Goal: Check status: Check status

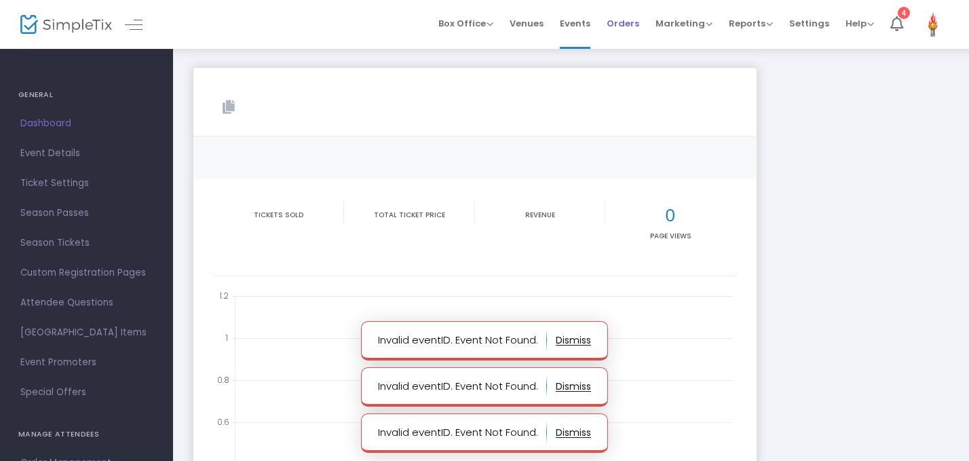
click at [628, 33] on span "Orders" at bounding box center [622, 23] width 33 height 35
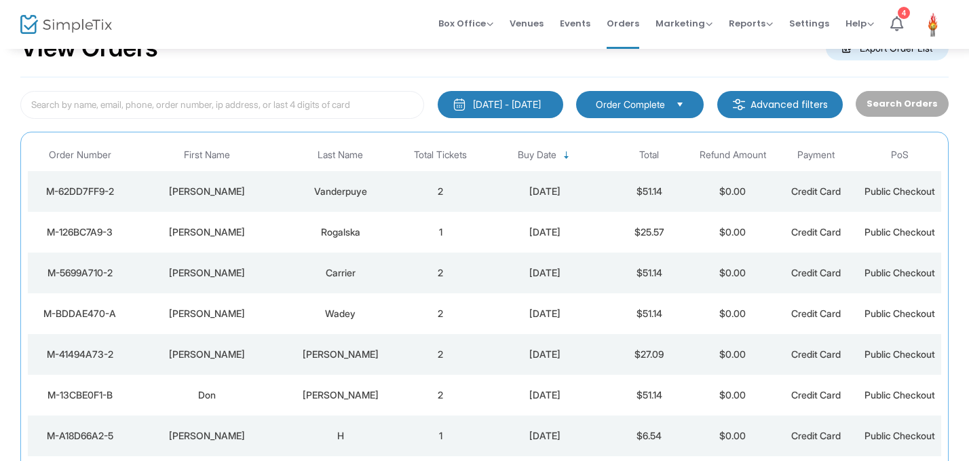
scroll to position [43, 0]
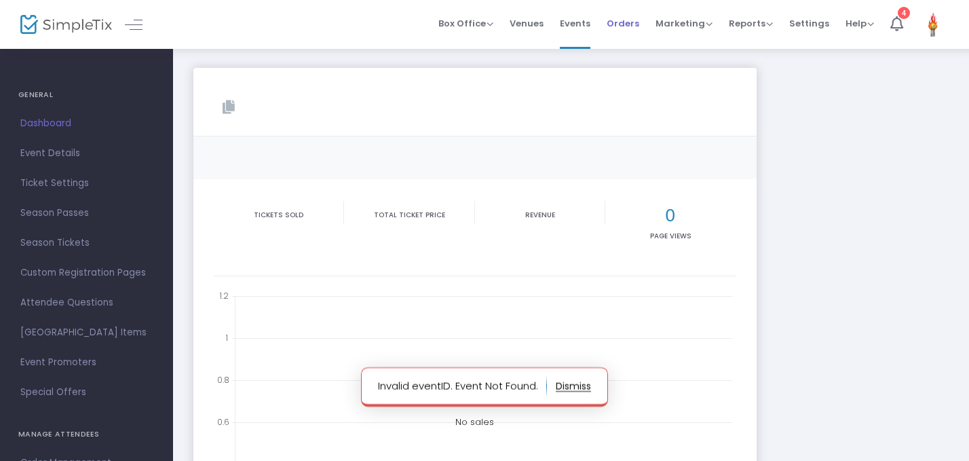
click at [617, 24] on span "Orders" at bounding box center [622, 23] width 33 height 35
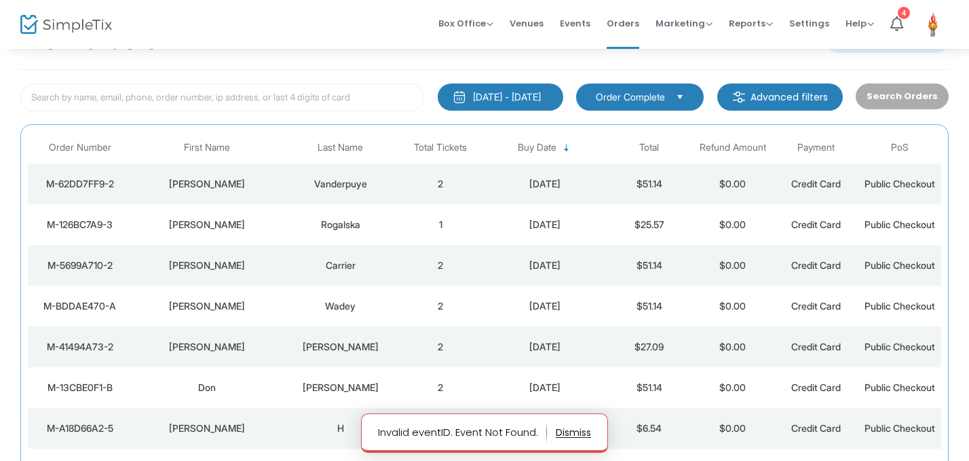
scroll to position [50, 0]
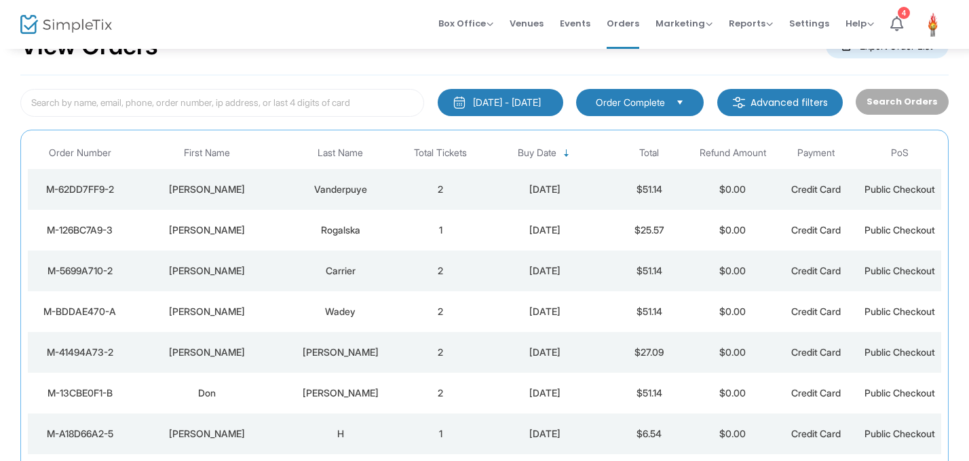
click at [383, 186] on div "Vanderpuye" at bounding box center [341, 189] width 110 height 14
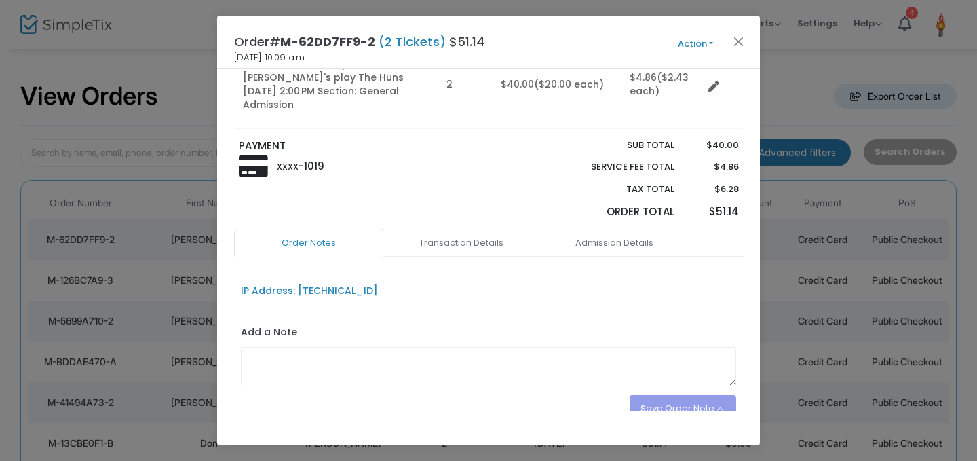
scroll to position [172, 0]
click at [740, 37] on button "Close" at bounding box center [739, 42] width 18 height 18
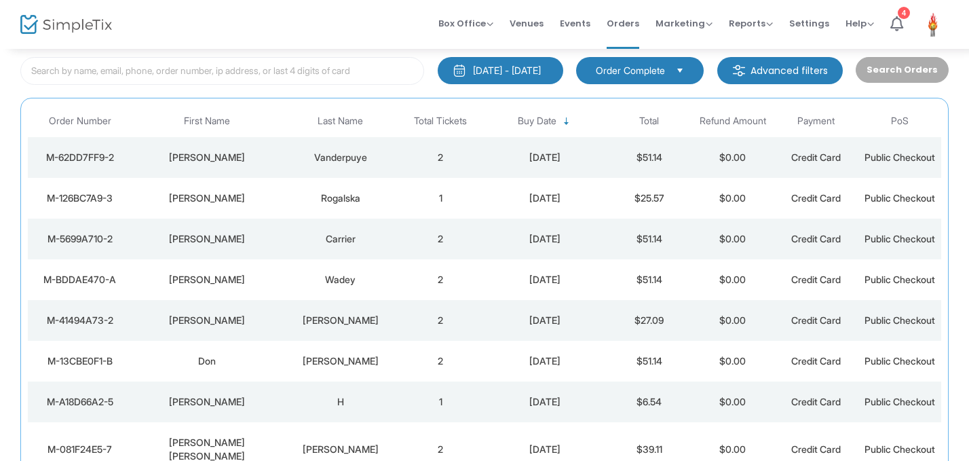
scroll to position [84, 0]
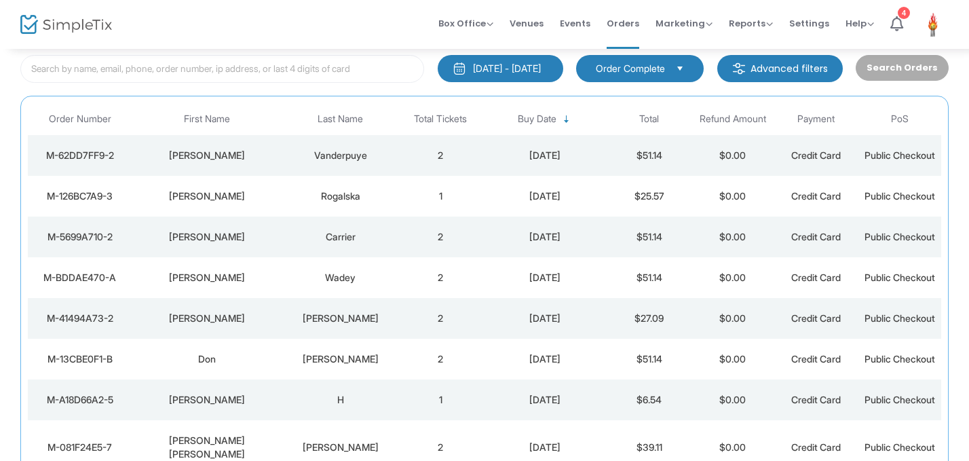
click at [391, 193] on div "Rogalska" at bounding box center [341, 196] width 110 height 14
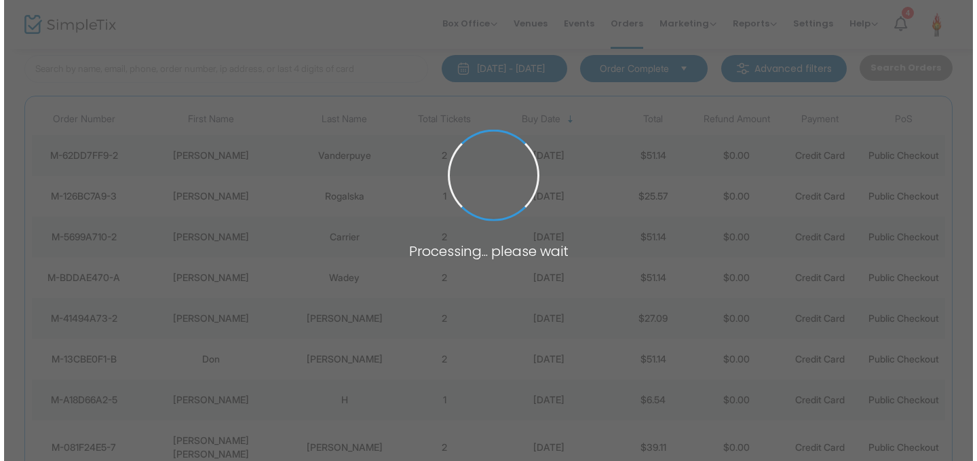
scroll to position [0, 0]
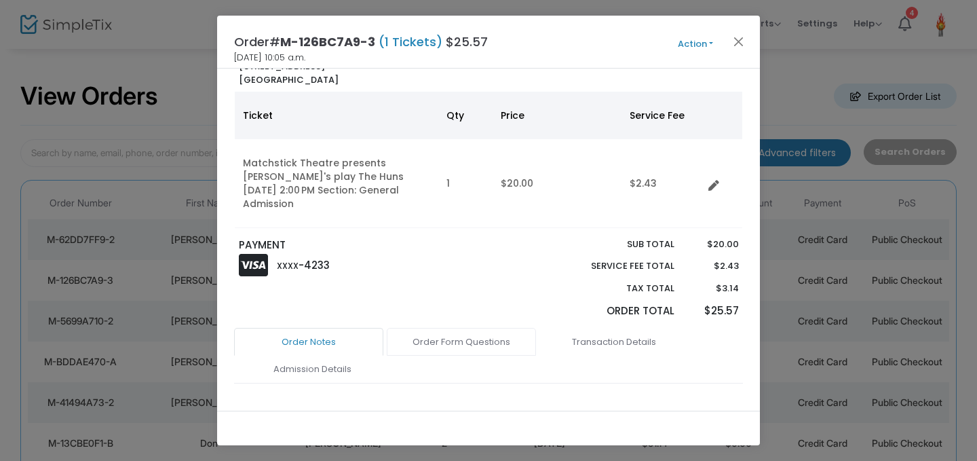
click at [465, 328] on link "Order Form Questions" at bounding box center [461, 342] width 149 height 28
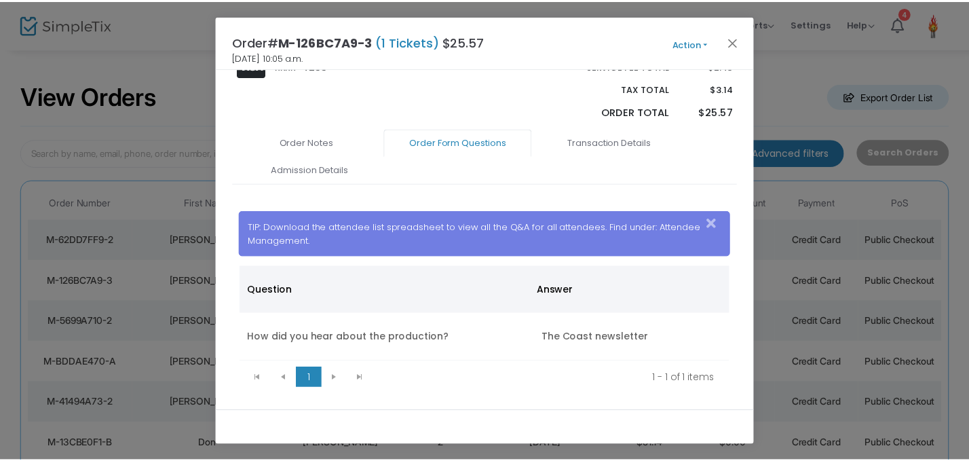
scroll to position [274, 0]
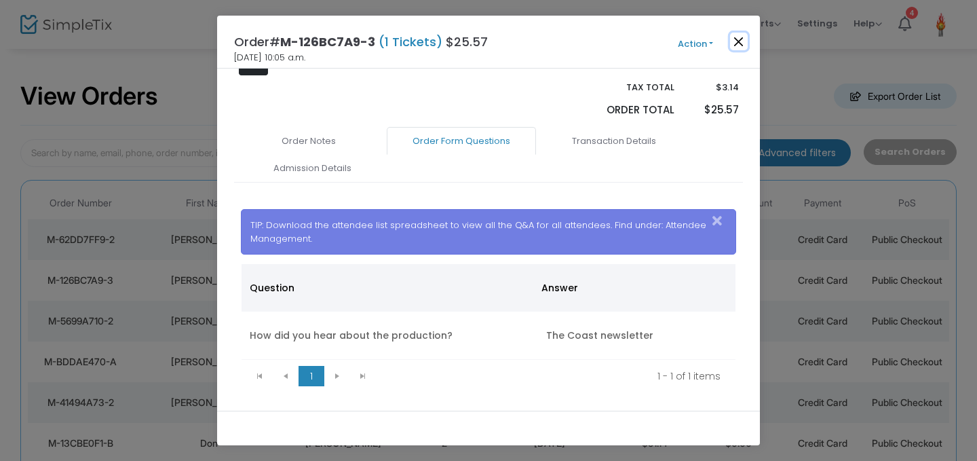
click at [742, 43] on button "Close" at bounding box center [739, 42] width 18 height 18
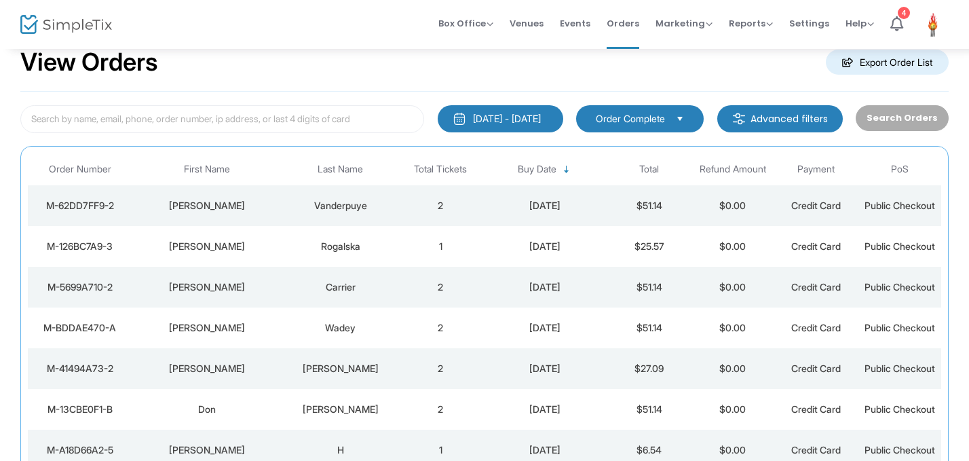
scroll to position [84, 0]
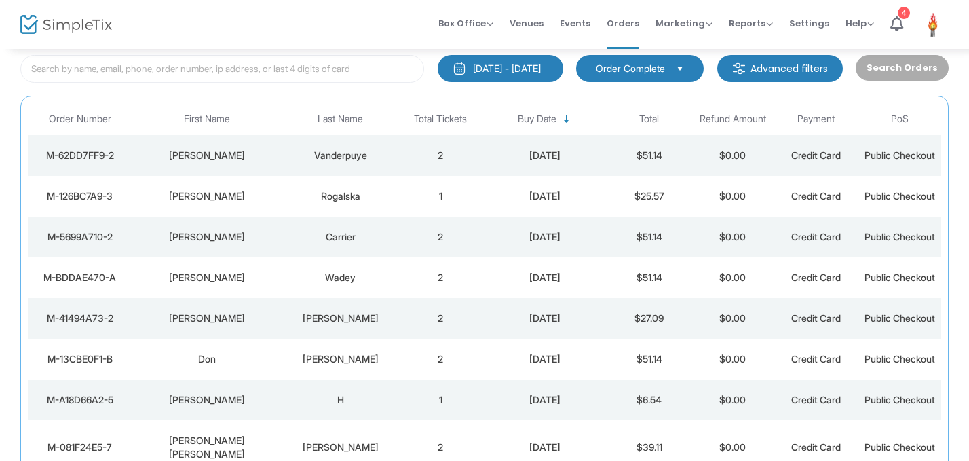
click at [306, 235] on div "Carrier" at bounding box center [341, 237] width 110 height 14
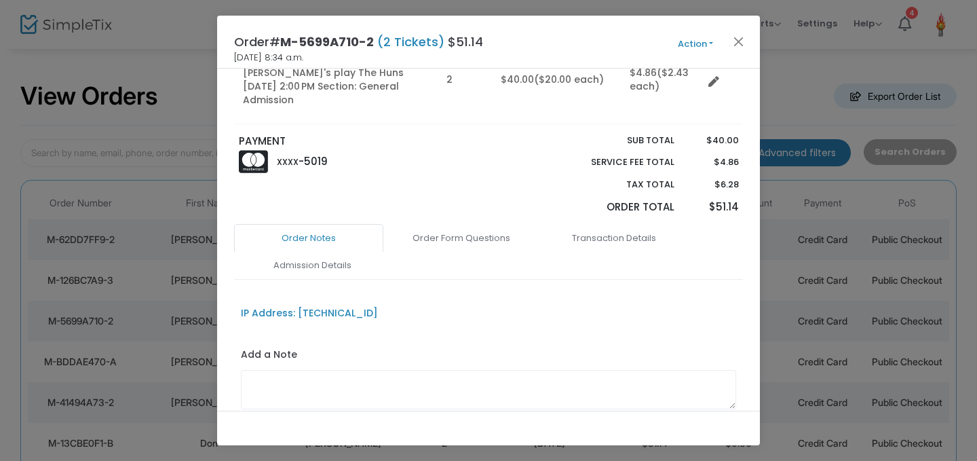
scroll to position [209, 0]
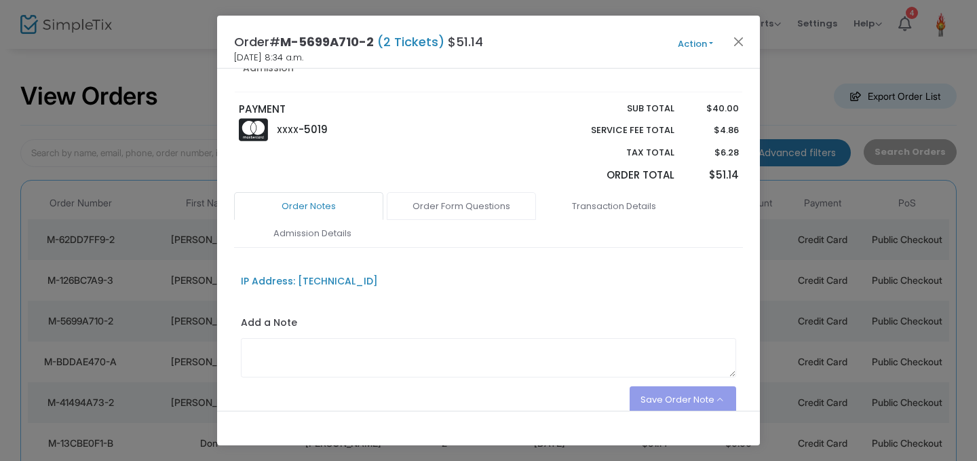
click at [476, 203] on link "Order Form Questions" at bounding box center [461, 206] width 149 height 28
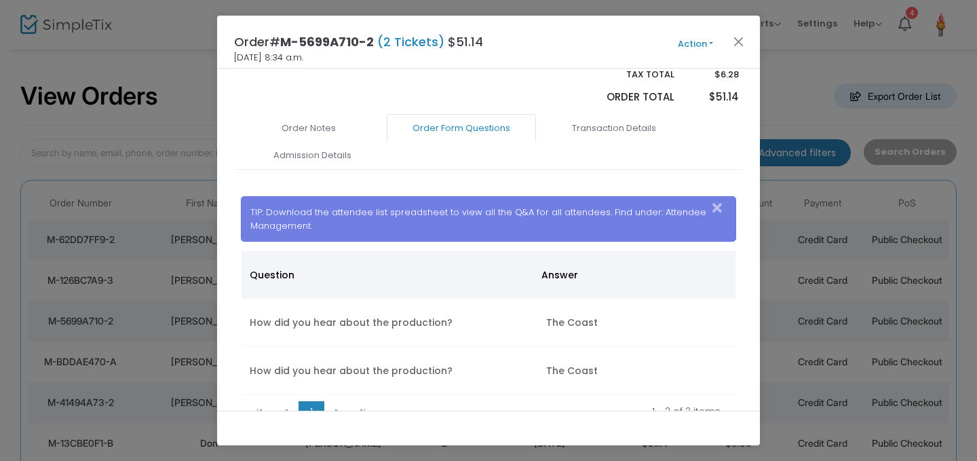
scroll to position [298, 0]
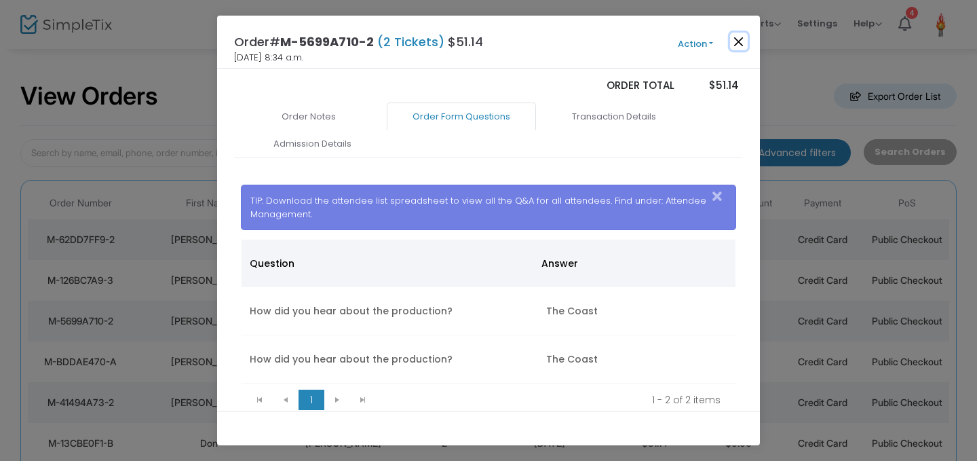
click at [735, 42] on button "Close" at bounding box center [739, 42] width 18 height 18
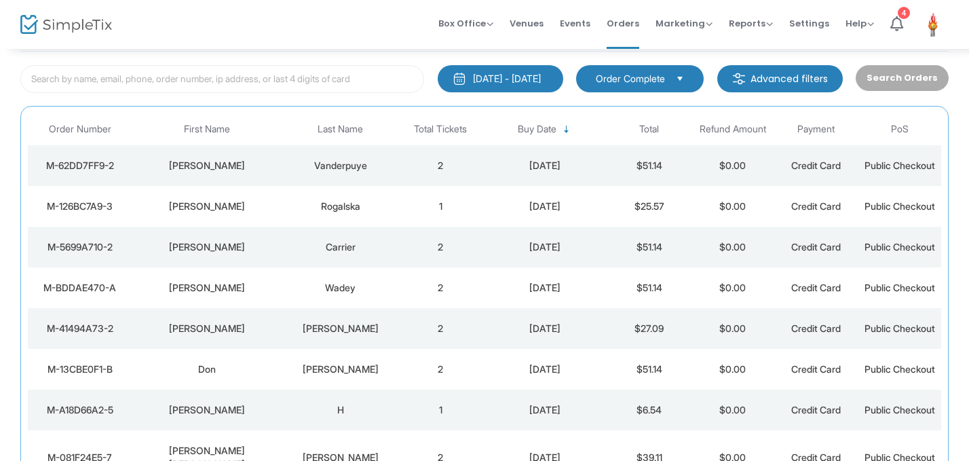
scroll to position [84, 0]
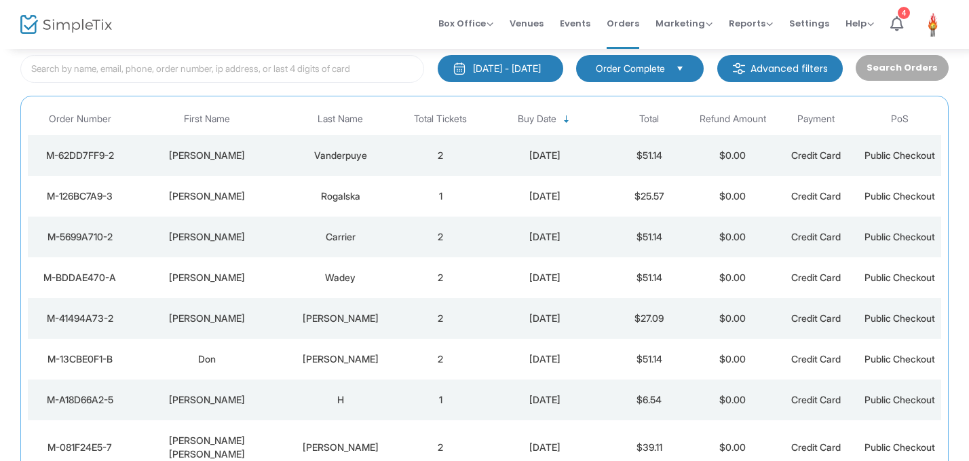
click at [351, 277] on div "Wadey" at bounding box center [341, 278] width 110 height 14
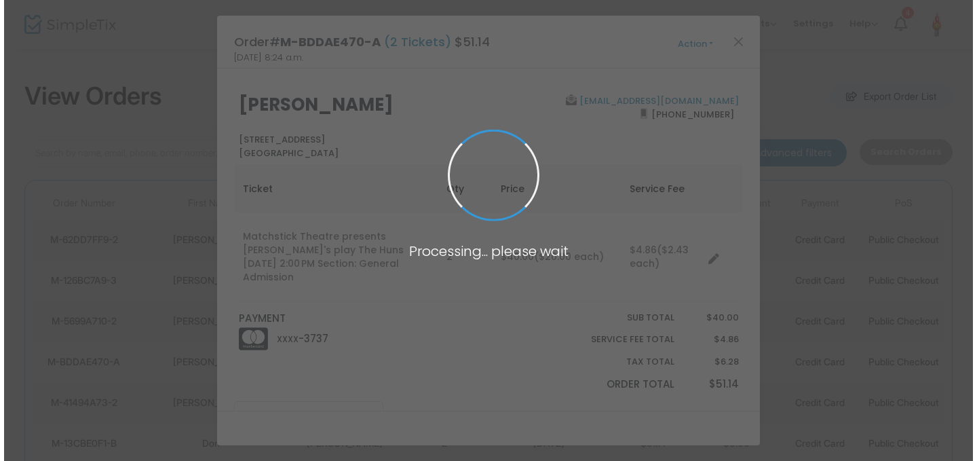
scroll to position [0, 0]
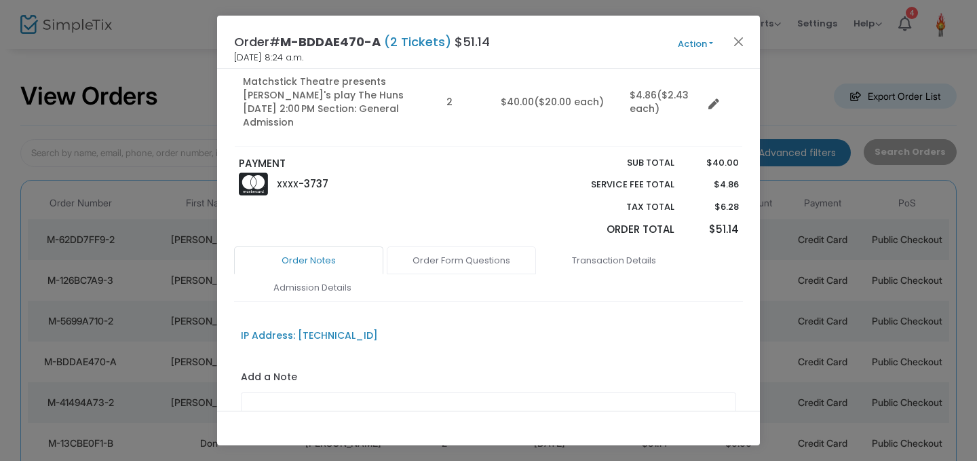
click at [456, 246] on link "Order Form Questions" at bounding box center [461, 260] width 149 height 28
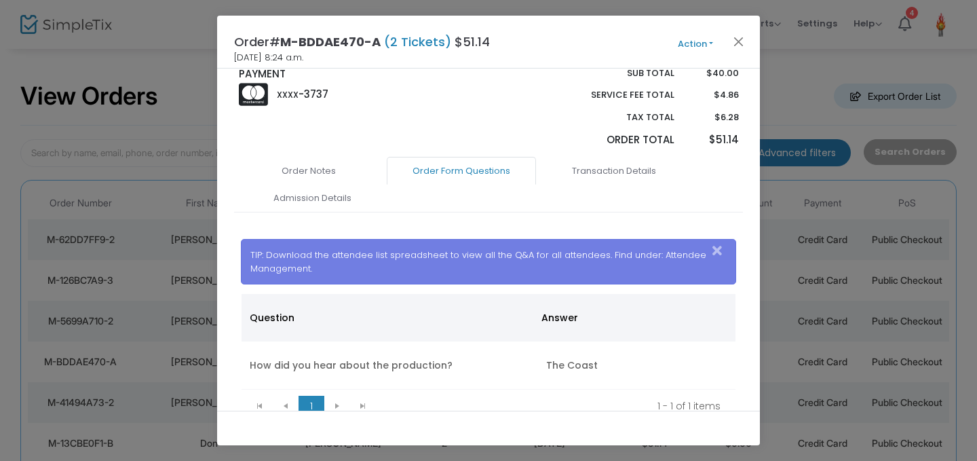
scroll to position [266, 0]
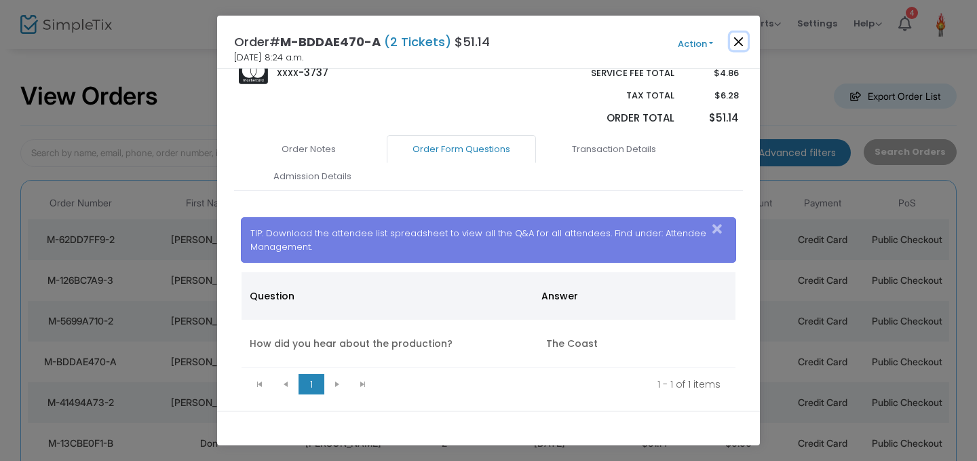
click at [737, 46] on button "Close" at bounding box center [739, 42] width 18 height 18
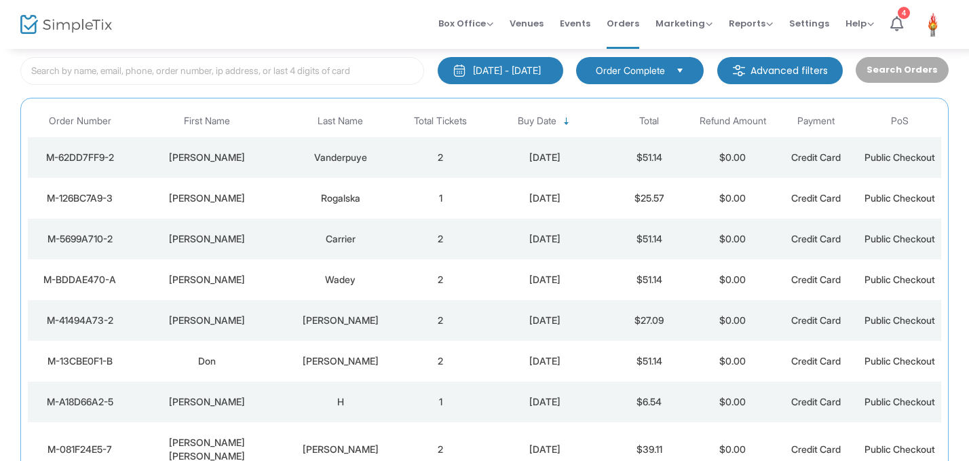
scroll to position [84, 0]
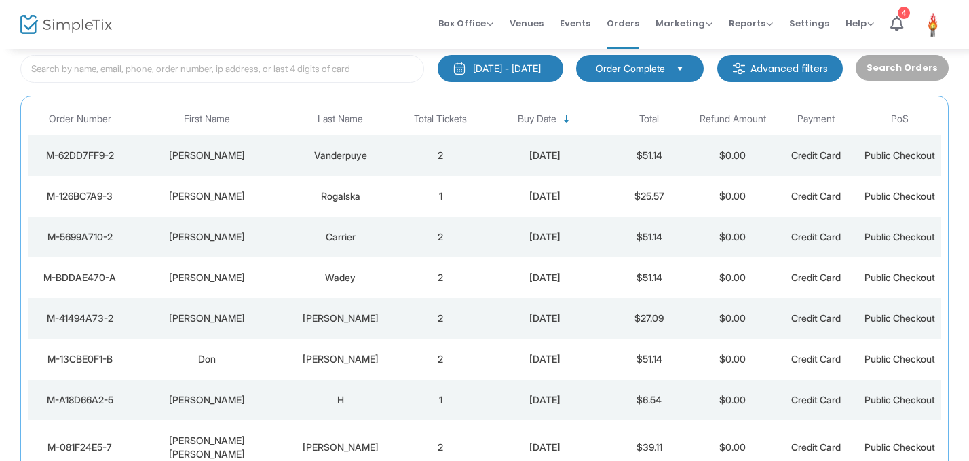
click at [376, 309] on td "[PERSON_NAME]" at bounding box center [340, 318] width 117 height 41
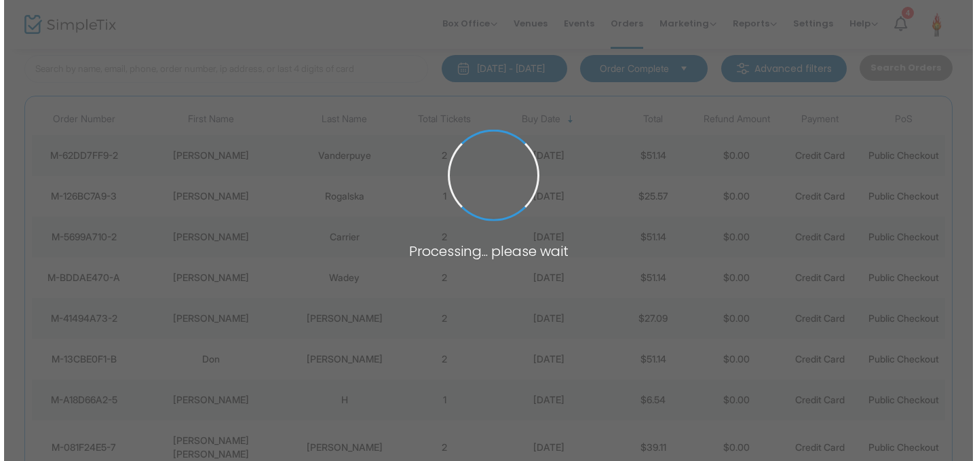
scroll to position [0, 0]
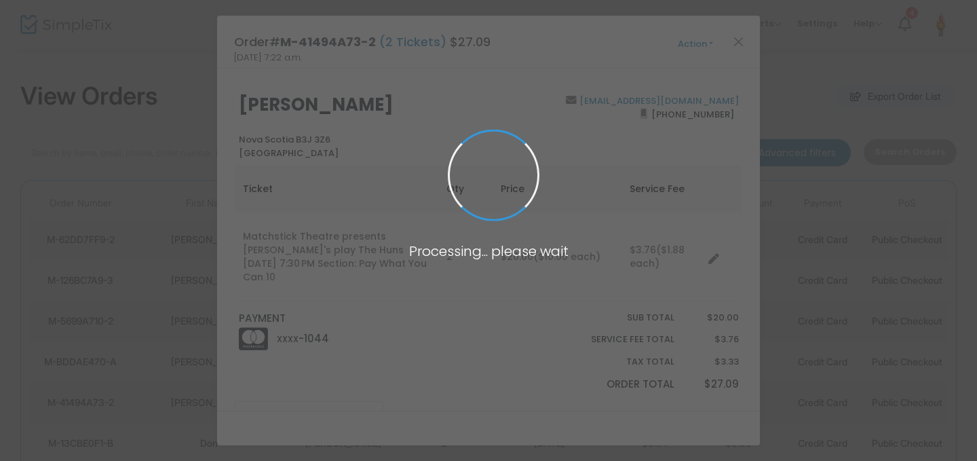
click at [557, 262] on td "$20.00 ($10.00 each)" at bounding box center [556, 256] width 129 height 89
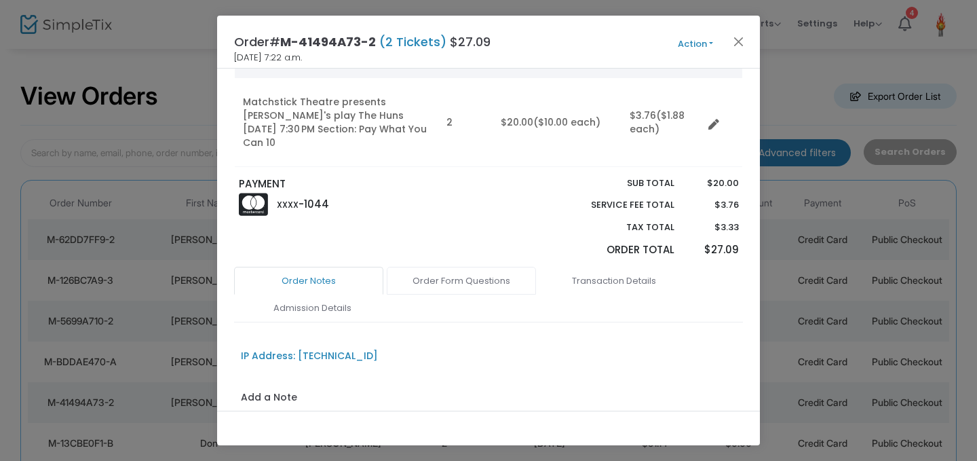
click at [482, 267] on link "Order Form Questions" at bounding box center [461, 281] width 149 height 28
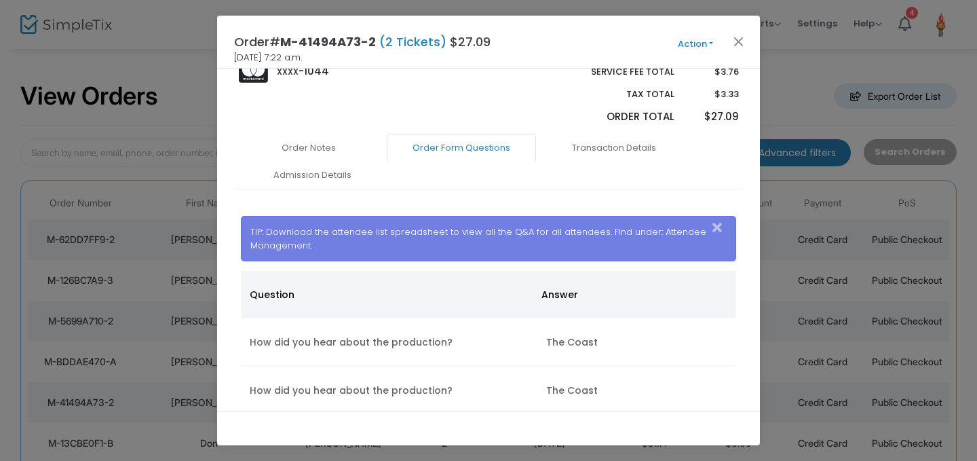
scroll to position [319, 0]
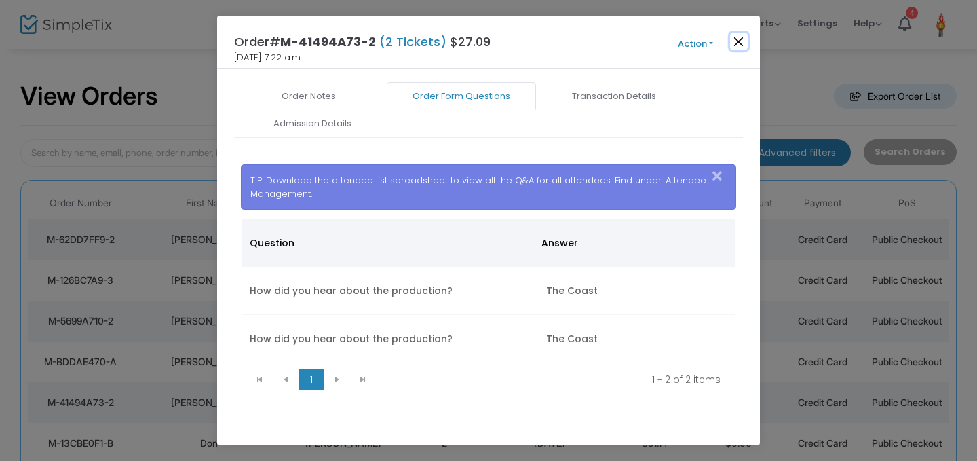
click at [736, 39] on button "Close" at bounding box center [739, 42] width 18 height 18
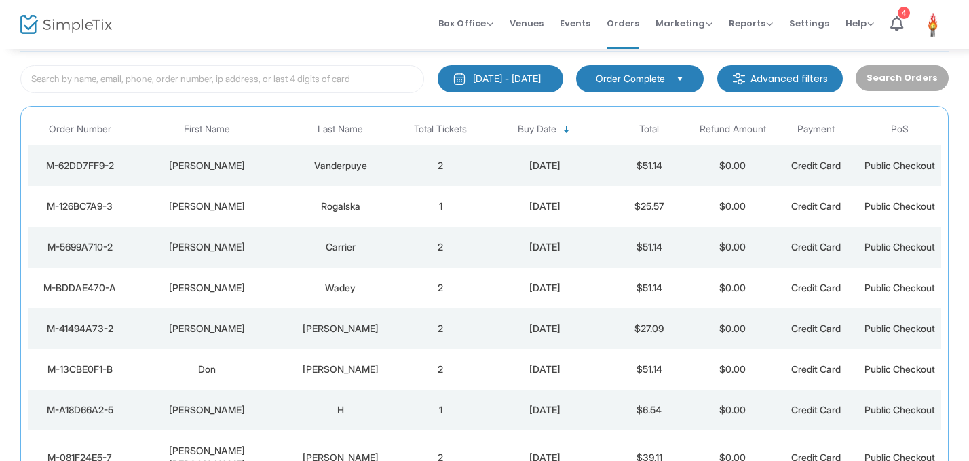
scroll to position [84, 0]
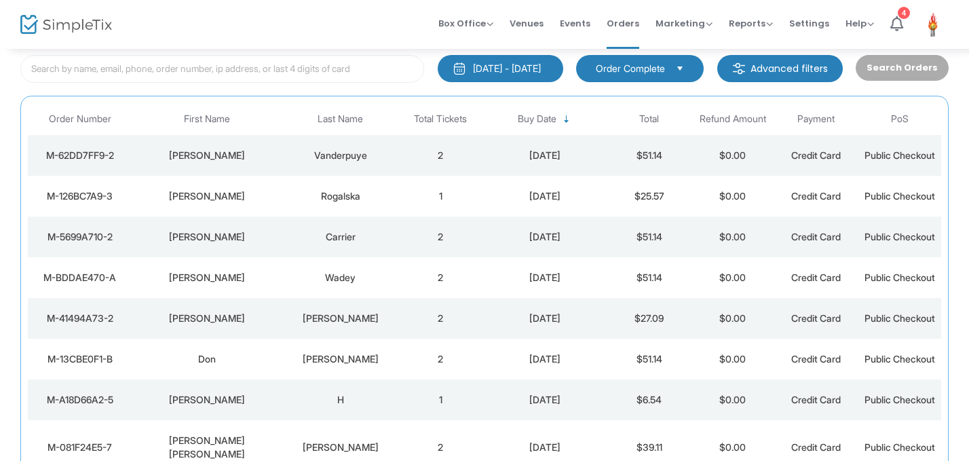
click at [357, 363] on div "[PERSON_NAME]" at bounding box center [341, 359] width 110 height 14
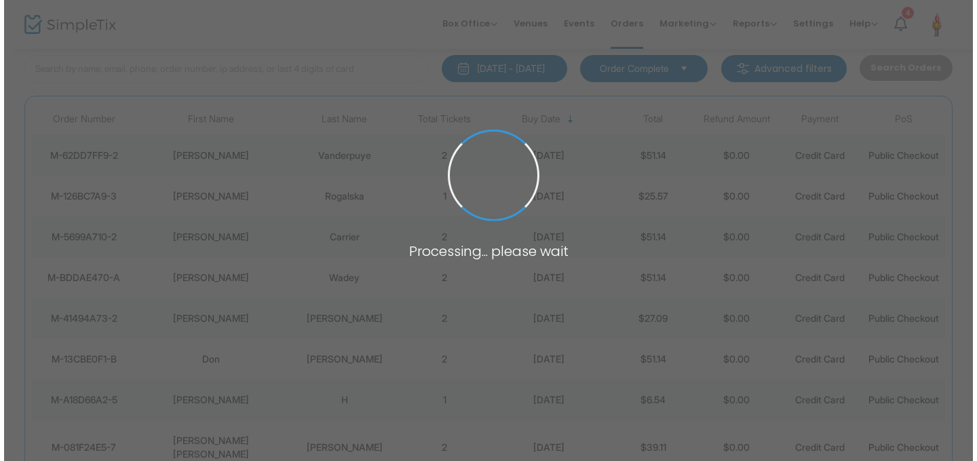
scroll to position [0, 0]
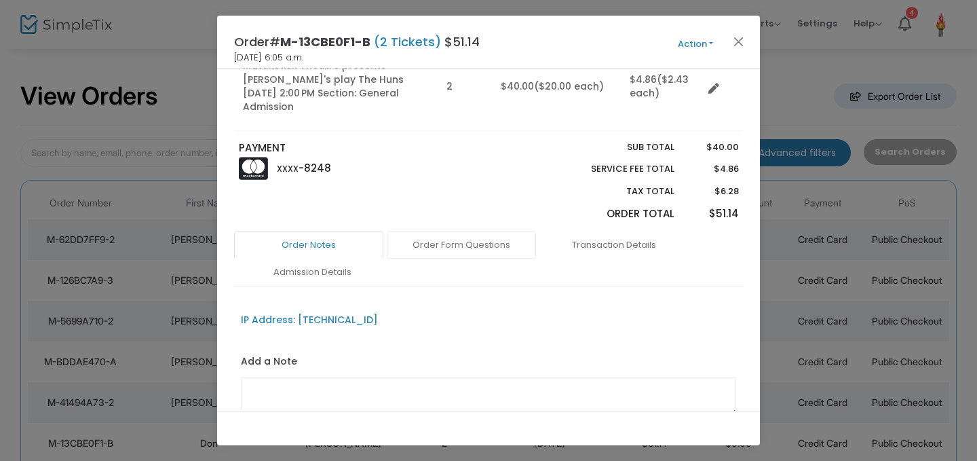
click at [481, 231] on link "Order Form Questions" at bounding box center [461, 245] width 149 height 28
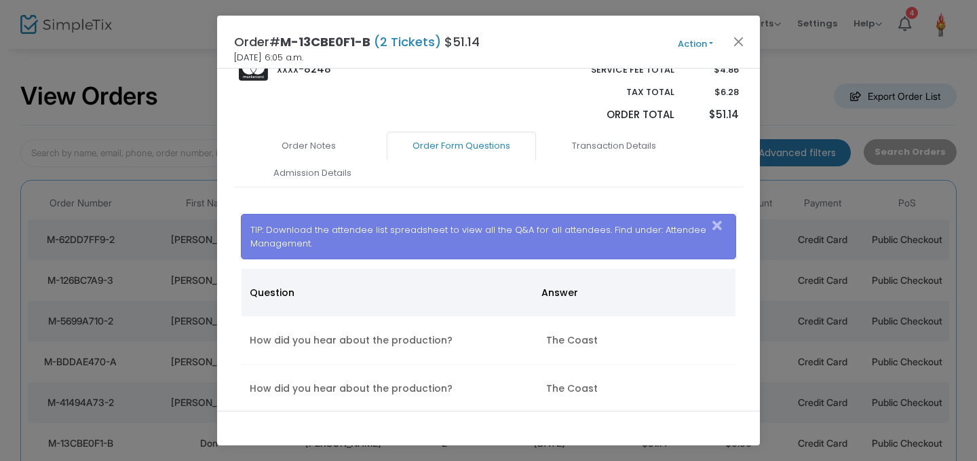
scroll to position [293, 0]
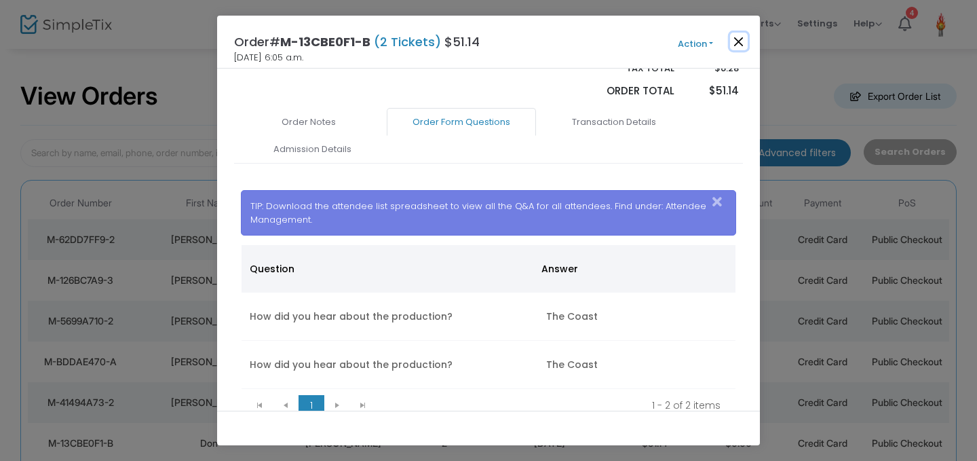
click at [740, 43] on button "Close" at bounding box center [739, 42] width 18 height 18
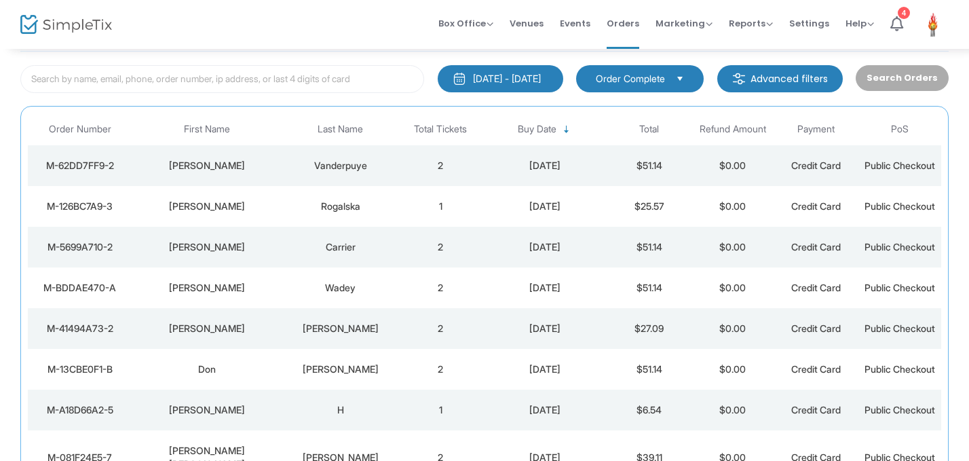
scroll to position [84, 0]
